Goal: Task Accomplishment & Management: Use online tool/utility

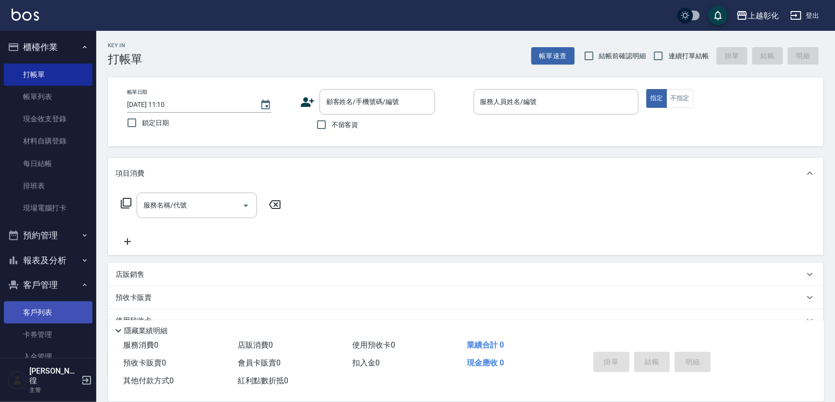
click at [42, 317] on link "客戶列表" at bounding box center [48, 312] width 89 height 22
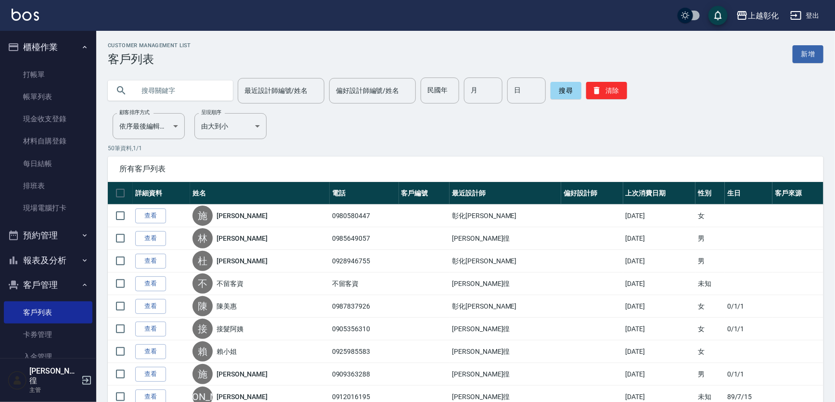
click at [167, 91] on input "text" at bounding box center [180, 91] width 91 height 26
type input "52888962"
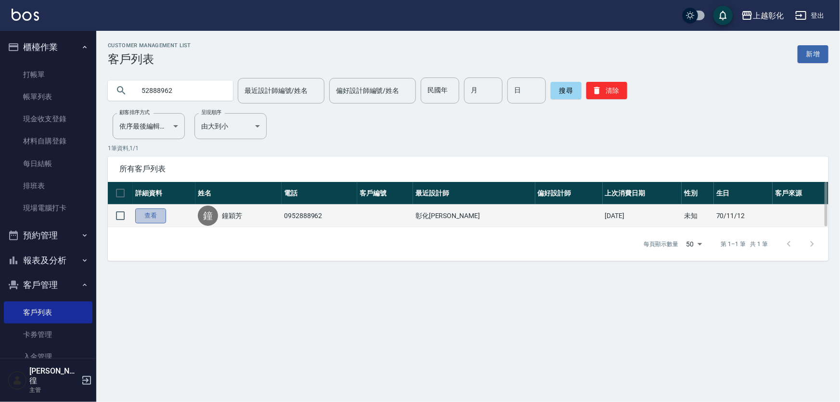
click at [147, 211] on link "查看" at bounding box center [150, 215] width 31 height 15
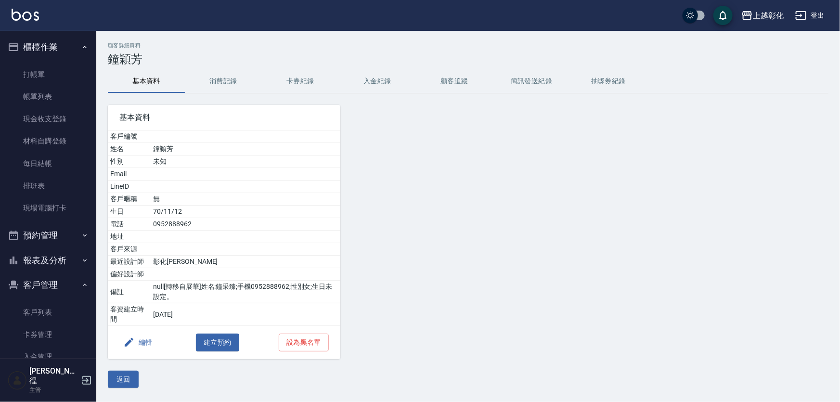
click at [376, 79] on button "入金紀錄" at bounding box center [377, 81] width 77 height 23
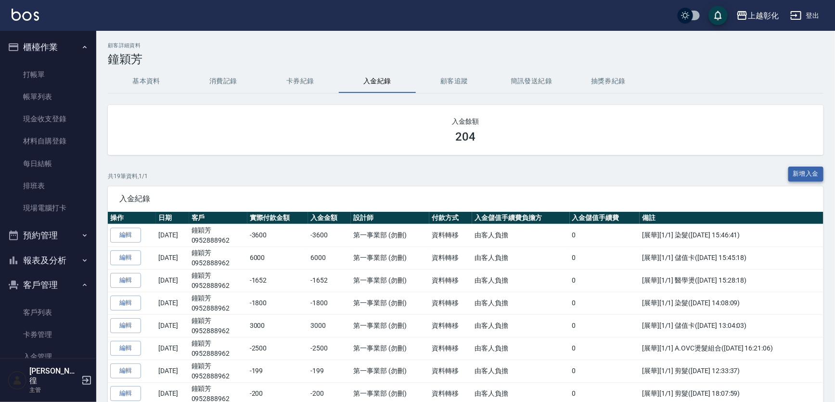
click at [815, 174] on button "新增入金" at bounding box center [807, 174] width 36 height 15
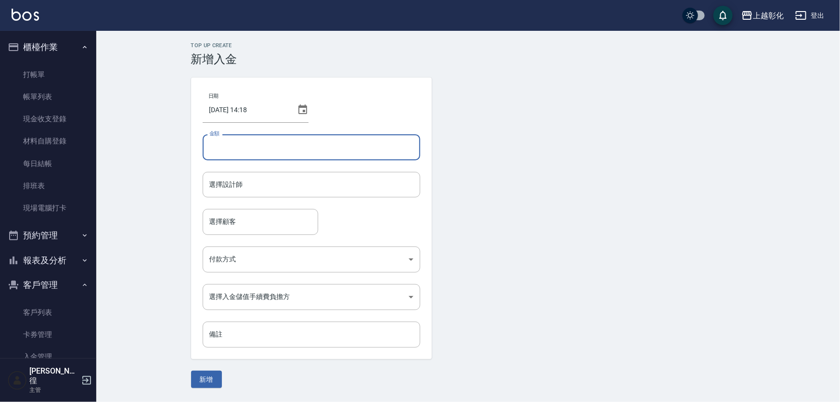
click at [240, 140] on input "金額" at bounding box center [312, 147] width 218 height 26
type input "5000"
click at [232, 187] on input "選擇設計師" at bounding box center [311, 184] width 209 height 17
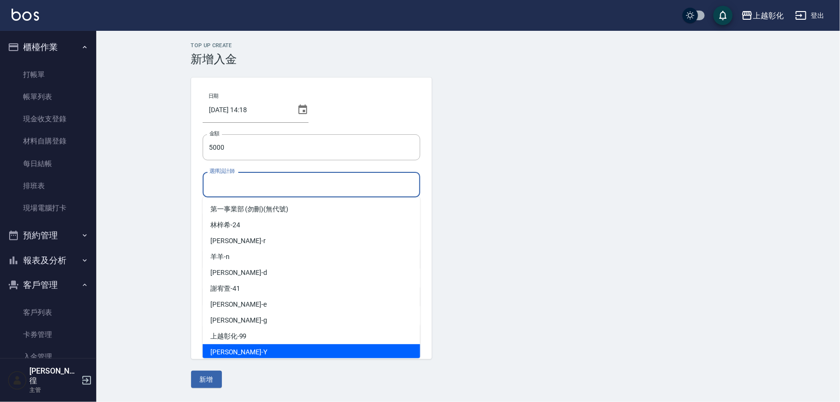
click at [236, 350] on div "[PERSON_NAME] -Y" at bounding box center [312, 352] width 218 height 16
type input "[PERSON_NAME]-Y"
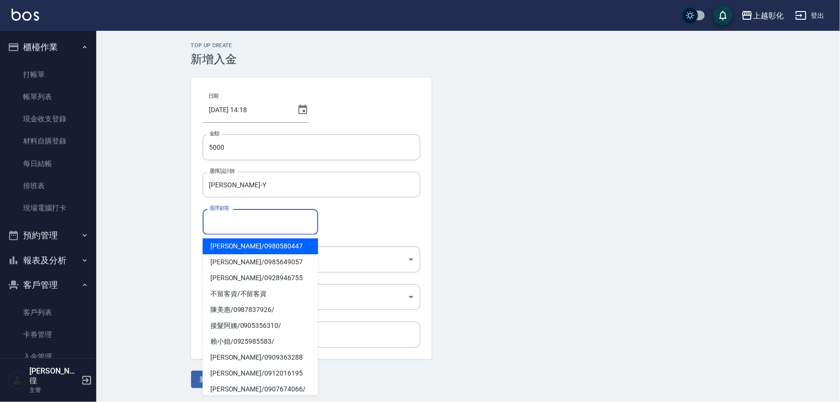
click at [235, 224] on input "選擇顧客" at bounding box center [260, 221] width 107 height 17
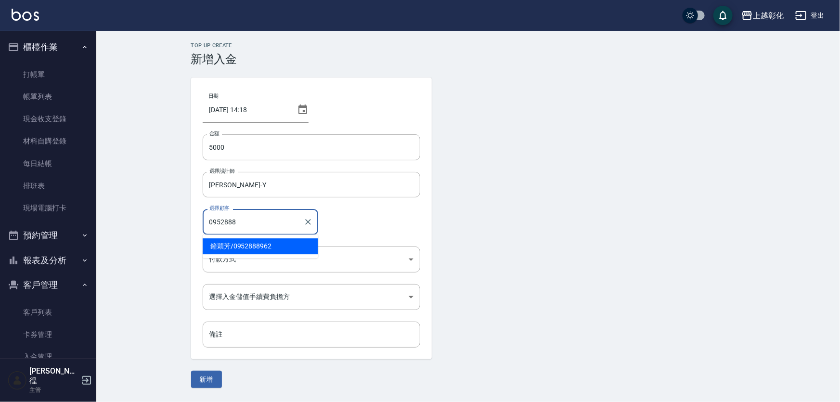
click at [259, 248] on span "鐘穎芳 / 0952888962" at bounding box center [261, 246] width 116 height 16
type input "鐘穎芳/0952888962"
click at [255, 261] on body "上越彰化 登出 櫃檯作業 打帳單 帳單列表 現金收支登錄 材料自購登錄 每日結帳 排班表 現場電腦打卡 預約管理 預約管理 單日預約紀錄 單週預約紀錄 報表及…" at bounding box center [420, 201] width 840 height 402
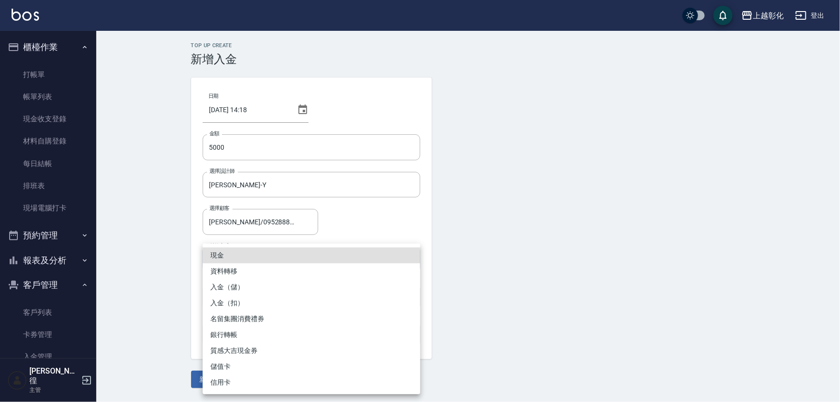
click at [248, 285] on li "入金（儲）" at bounding box center [312, 287] width 218 height 16
type input "入金（儲）"
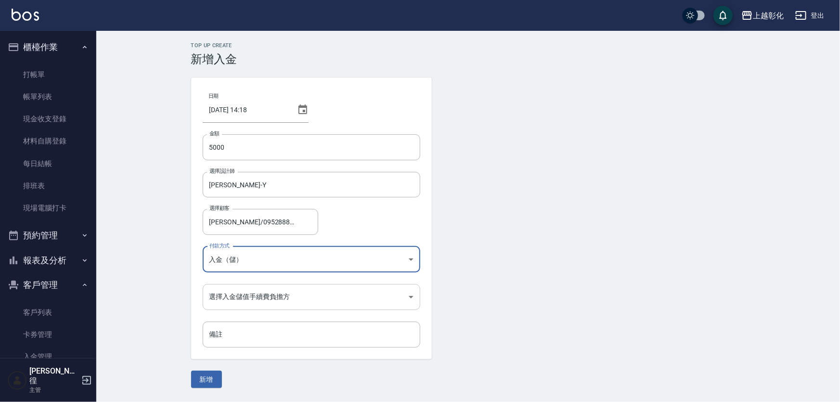
click at [252, 304] on body "上越彰化 登出 櫃檯作業 打帳單 帳單列表 現金收支登錄 材料自購登錄 每日結帳 排班表 現場電腦打卡 預約管理 預約管理 單日預約紀錄 單週預約紀錄 報表及…" at bounding box center [420, 201] width 840 height 402
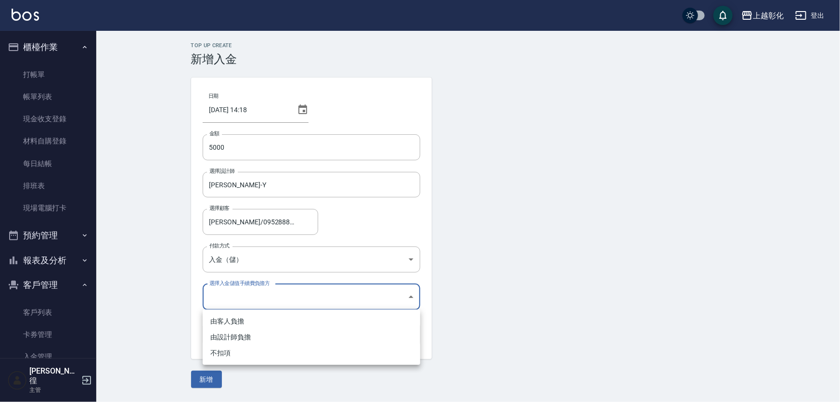
click at [235, 358] on li "不扣項" at bounding box center [312, 353] width 218 height 16
type input "WITHOUTHANDLINGFEE"
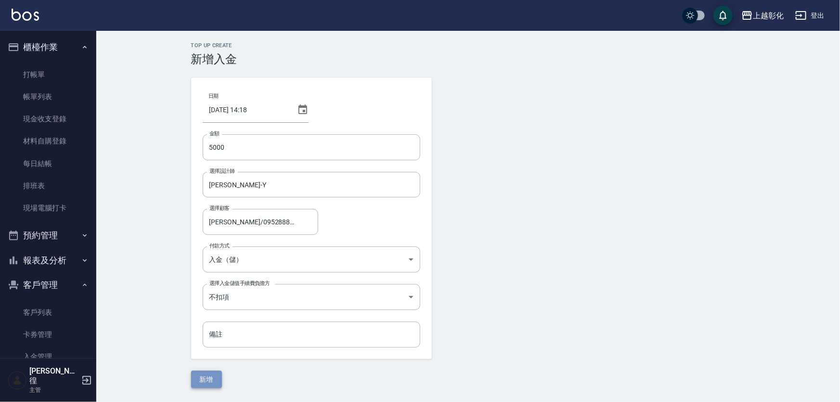
click at [209, 375] on button "新增" at bounding box center [206, 380] width 31 height 18
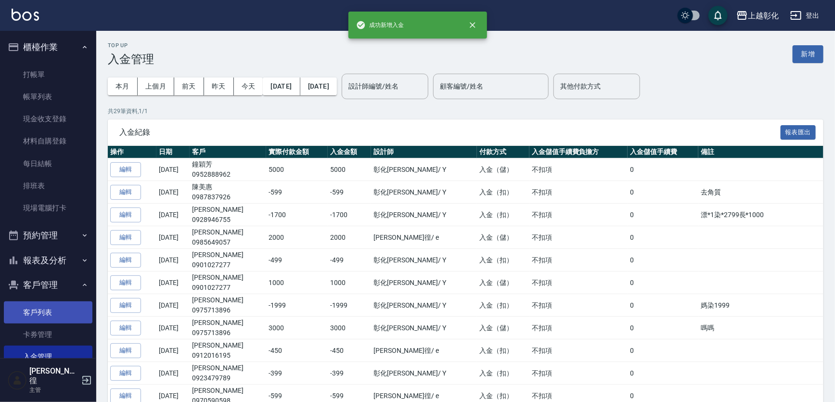
click at [28, 312] on link "客戶列表" at bounding box center [48, 312] width 89 height 22
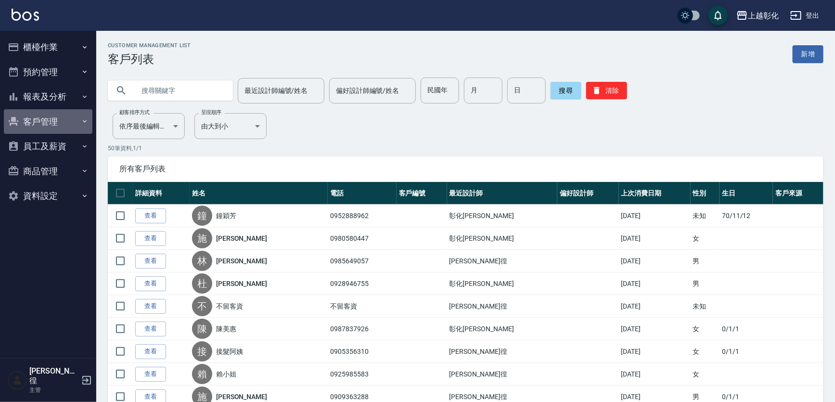
click at [44, 119] on button "客戶管理" at bounding box center [48, 121] width 89 height 25
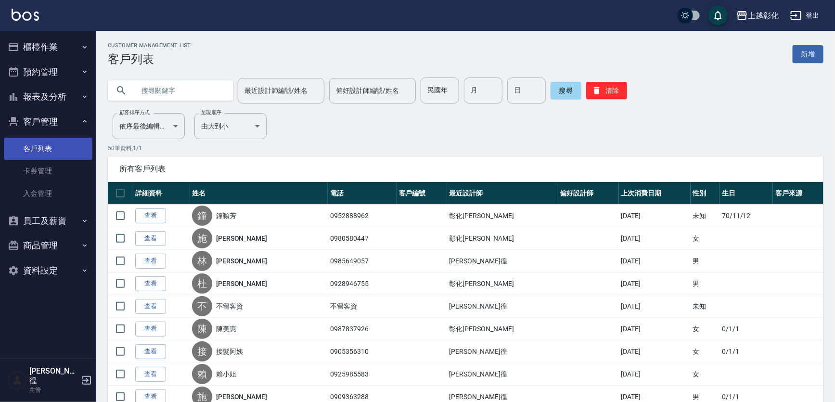
click at [45, 143] on link "客戶列表" at bounding box center [48, 149] width 89 height 22
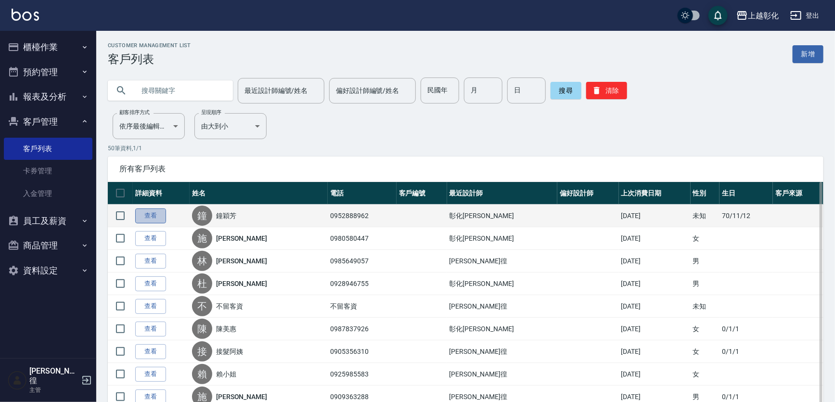
click at [140, 220] on link "查看" at bounding box center [150, 215] width 31 height 15
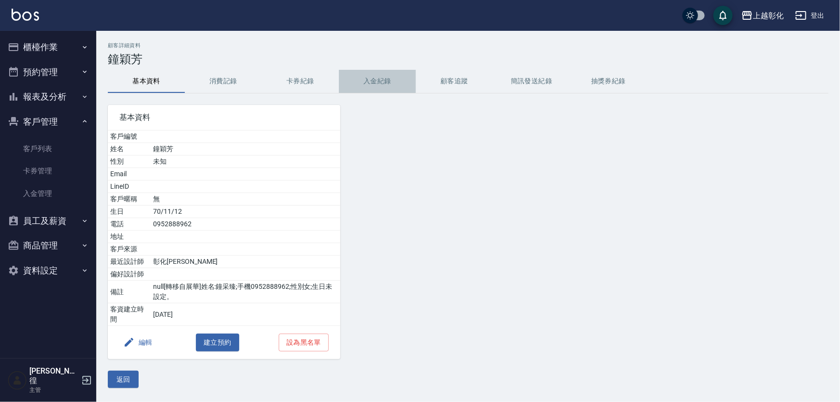
click at [373, 75] on button "入金紀錄" at bounding box center [377, 81] width 77 height 23
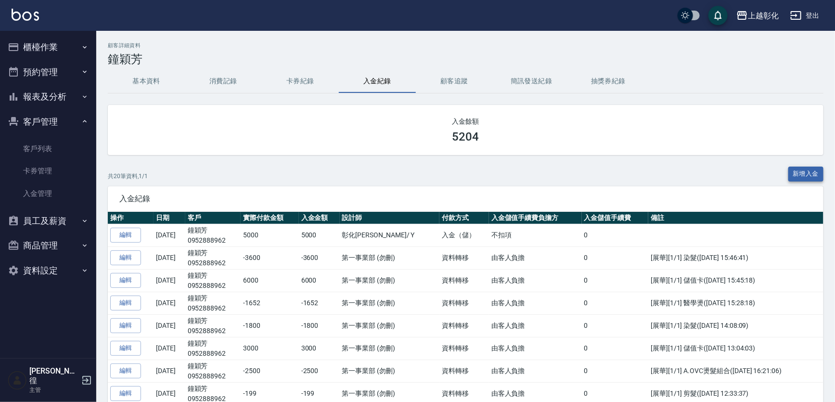
click at [800, 175] on button "新增入金" at bounding box center [807, 174] width 36 height 15
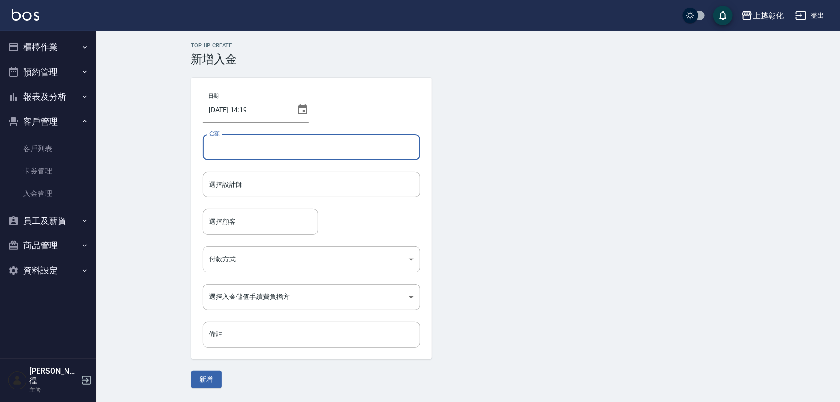
click at [288, 151] on input "金額" at bounding box center [312, 147] width 218 height 26
type input "-2899"
click at [257, 178] on input "選擇設計師" at bounding box center [311, 184] width 209 height 17
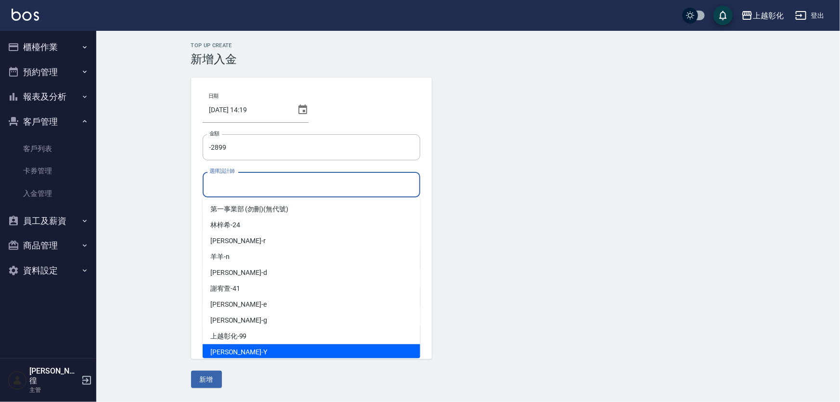
click at [231, 356] on div "YURI -Y" at bounding box center [312, 352] width 218 height 16
type input "YURI-Y"
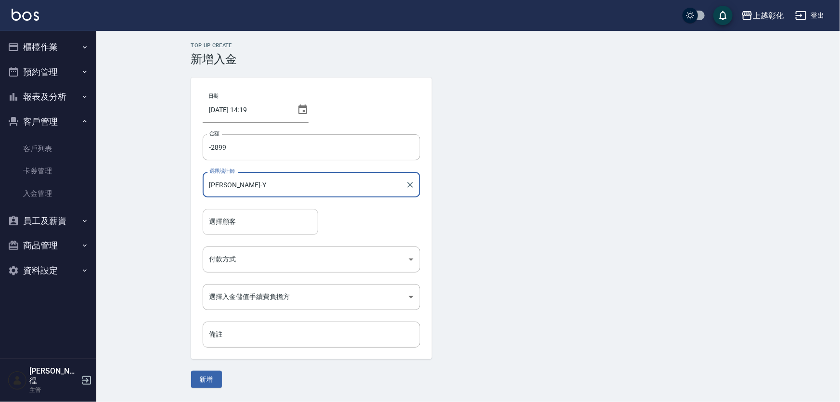
click at [239, 222] on input "選擇顧客" at bounding box center [260, 221] width 107 height 17
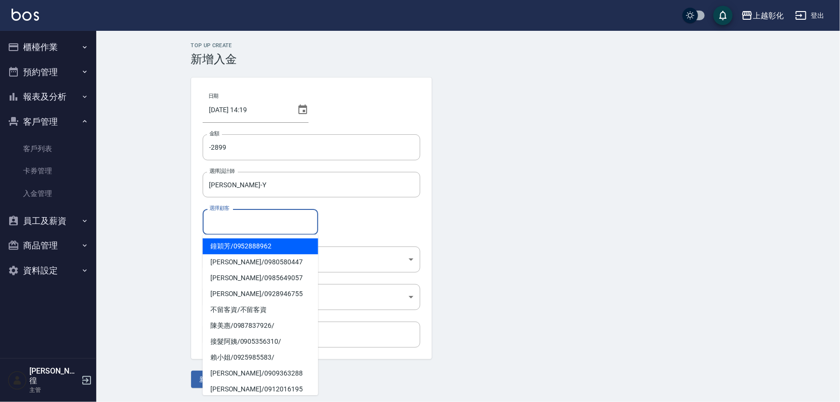
click at [250, 244] on span "鐘穎芳 / 0952888962" at bounding box center [261, 246] width 116 height 16
type input "鐘穎芳/0952888962"
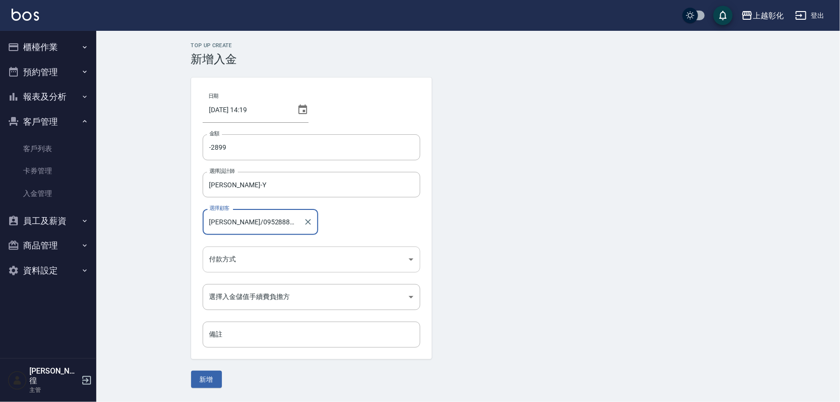
click at [246, 261] on body "上越彰化 登出 櫃檯作業 打帳單 帳單列表 現金收支登錄 材料自購登錄 每日結帳 排班表 現場電腦打卡 預約管理 預約管理 單日預約紀錄 單週預約紀錄 報表及…" at bounding box center [420, 201] width 840 height 402
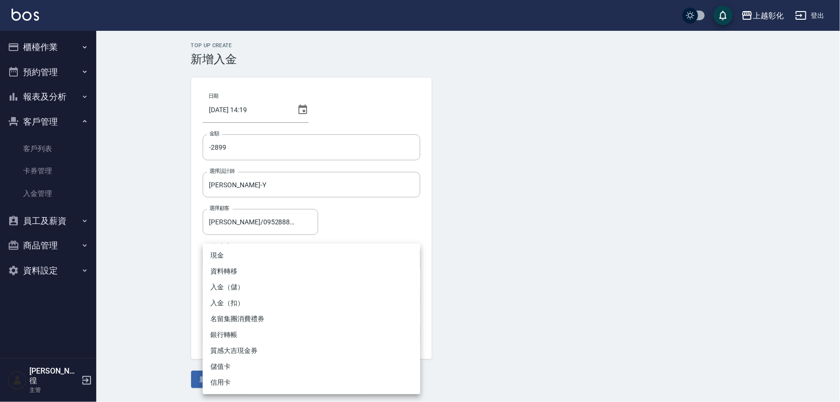
click at [226, 301] on li "入金（扣）" at bounding box center [312, 303] width 218 height 16
type input "入金（扣）"
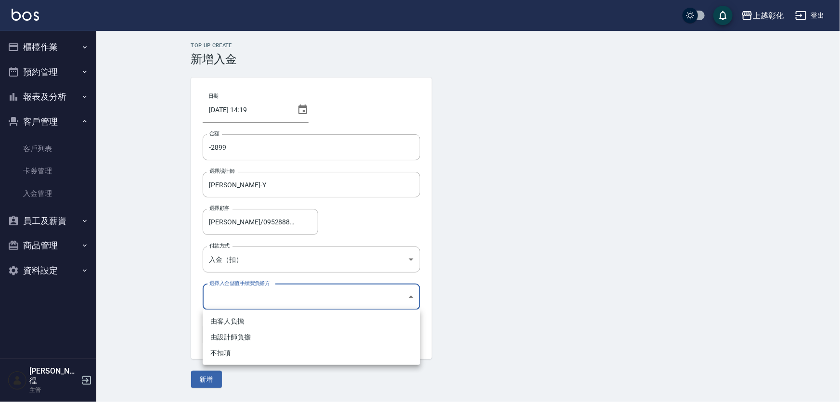
click at [228, 294] on body "上越彰化 登出 櫃檯作業 打帳單 帳單列表 現金收支登錄 材料自購登錄 每日結帳 排班表 現場電腦打卡 預約管理 預約管理 單日預約紀錄 單週預約紀錄 報表及…" at bounding box center [420, 201] width 840 height 402
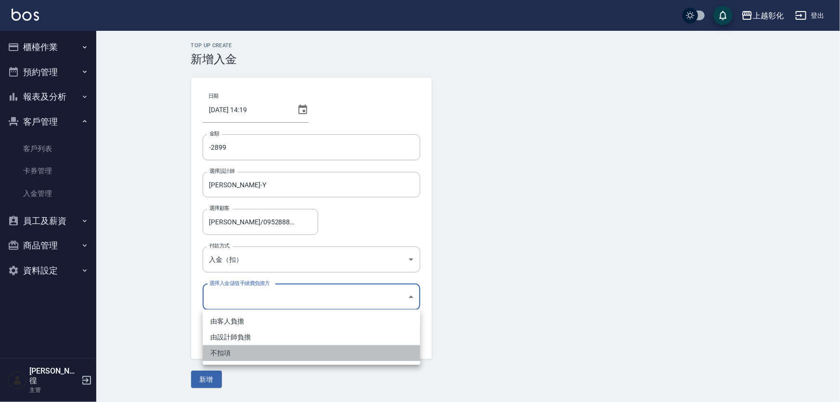
click at [220, 351] on li "不扣項" at bounding box center [312, 353] width 218 height 16
type input "WITHOUTHANDLINGFEE"
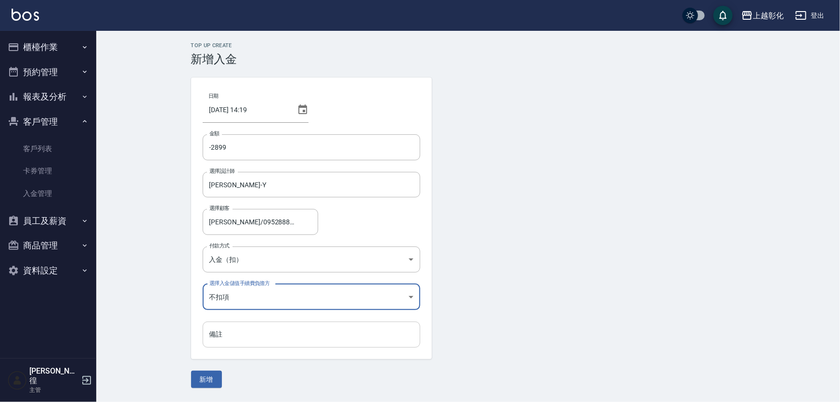
click at [233, 331] on input "備註" at bounding box center [312, 335] width 218 height 26
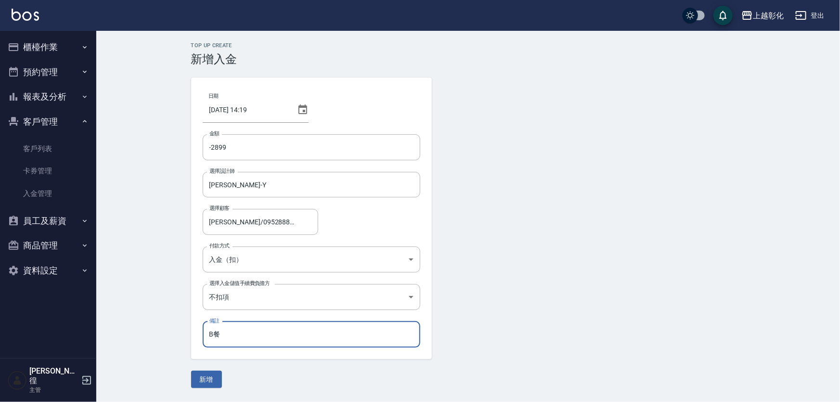
click at [211, 334] on input "B餐" at bounding box center [312, 335] width 218 height 26
click at [232, 332] on input "A餐" at bounding box center [312, 335] width 218 height 26
click at [246, 335] on input "A餐" at bounding box center [312, 335] width 218 height 26
type input "A餐/乾燥玫瑰"
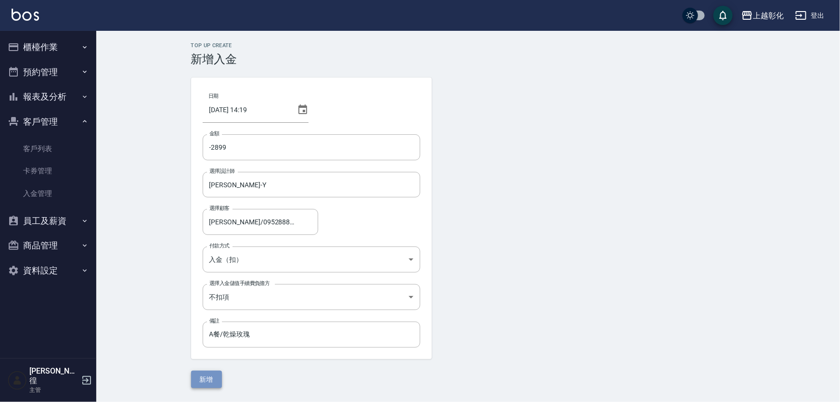
click at [205, 372] on button "新增" at bounding box center [206, 380] width 31 height 18
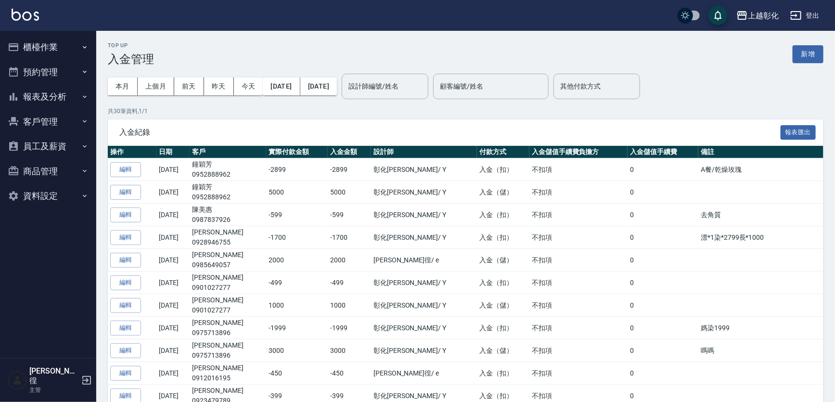
click at [44, 107] on button "報表及分析" at bounding box center [48, 96] width 89 height 25
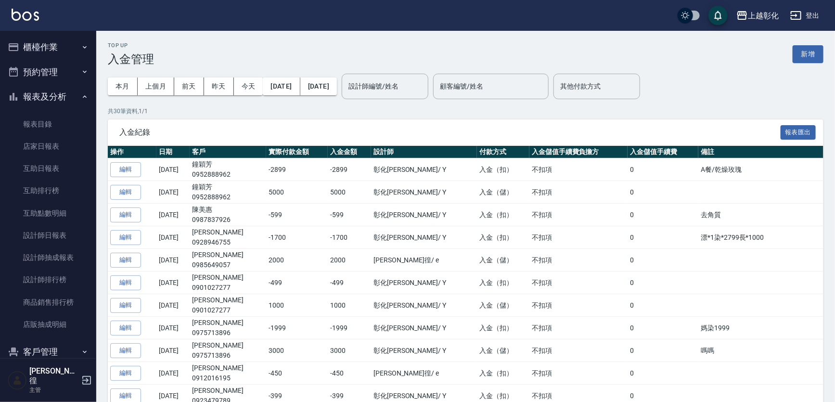
click at [63, 80] on button "預約管理" at bounding box center [48, 72] width 89 height 25
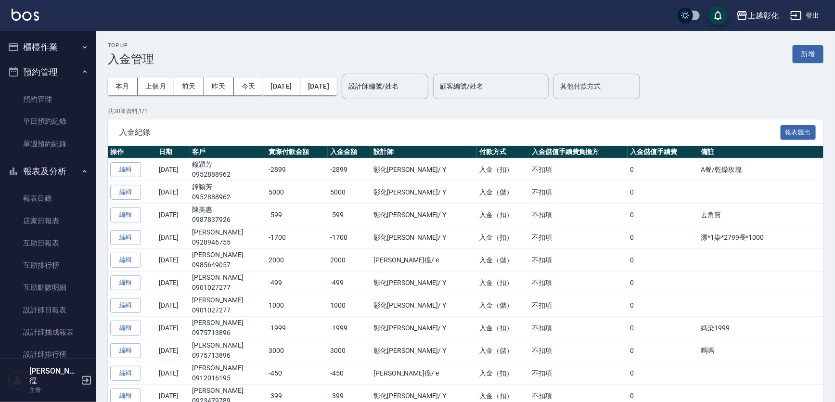
click at [50, 173] on button "報表及分析" at bounding box center [48, 171] width 89 height 25
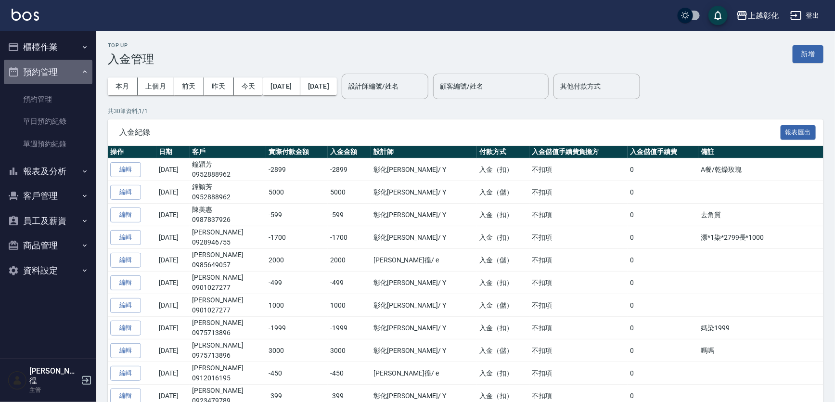
click at [53, 72] on button "預約管理" at bounding box center [48, 72] width 89 height 25
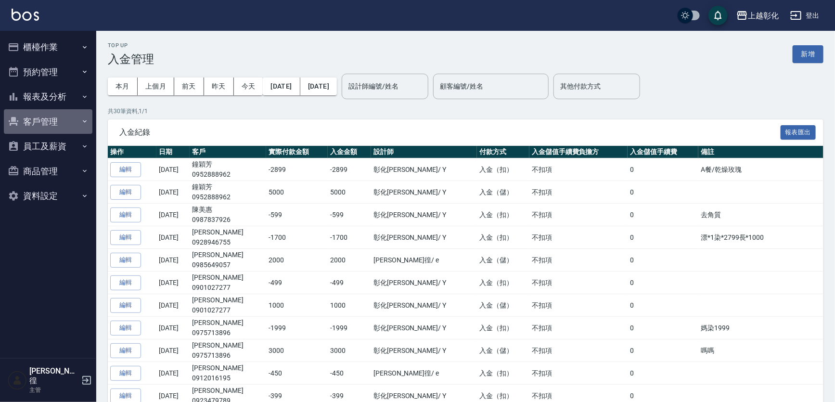
click at [39, 126] on button "客戶管理" at bounding box center [48, 121] width 89 height 25
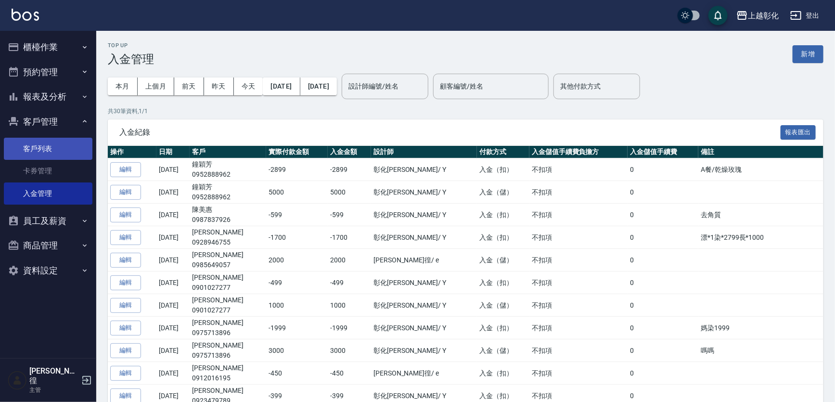
click at [40, 145] on link "客戶列表" at bounding box center [48, 149] width 89 height 22
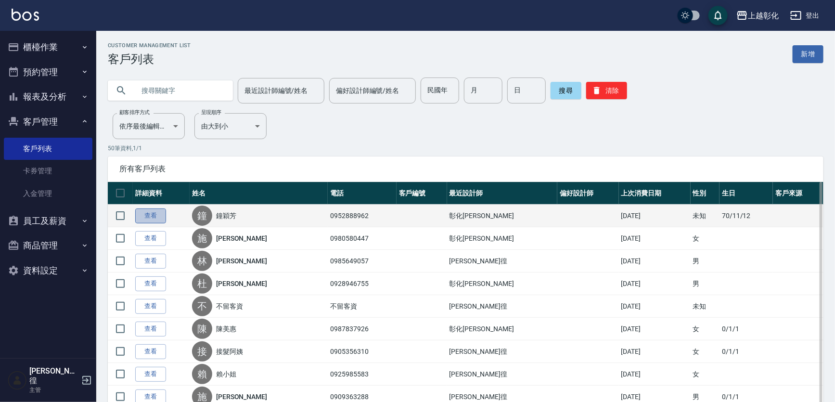
click at [145, 220] on link "查看" at bounding box center [150, 215] width 31 height 15
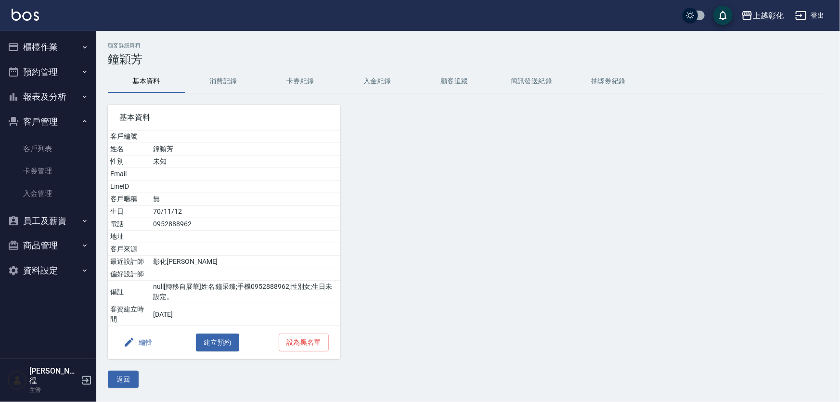
click at [375, 76] on button "入金紀錄" at bounding box center [377, 81] width 77 height 23
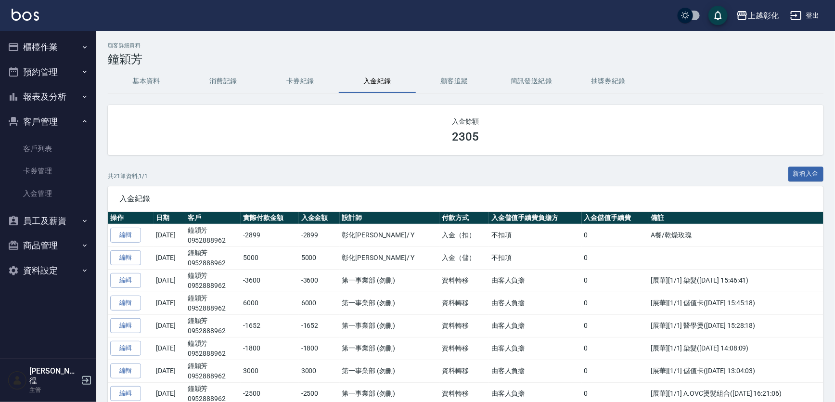
click at [160, 56] on h3 "鐘穎芳" at bounding box center [466, 58] width 716 height 13
click at [193, 49] on div "顧客詳細資料 [PERSON_NAME]" at bounding box center [466, 54] width 716 height 24
